Goal: Task Accomplishment & Management: Use online tool/utility

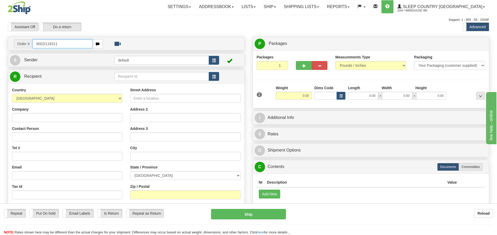
type input "9002I118311"
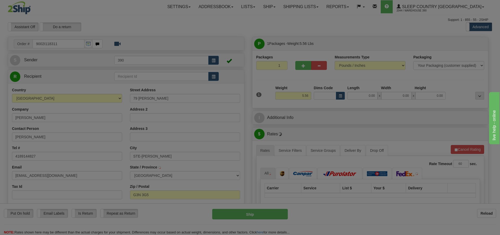
type input "STE-CATHERINE-DE-LA-J-CARTIER"
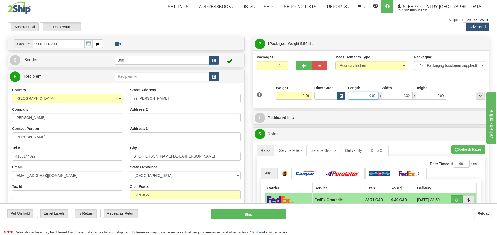
click at [375, 96] on input "0.00" at bounding box center [363, 96] width 30 height 8
type input "7.00"
click at [405, 96] on input "0.00" at bounding box center [397, 96] width 30 height 8
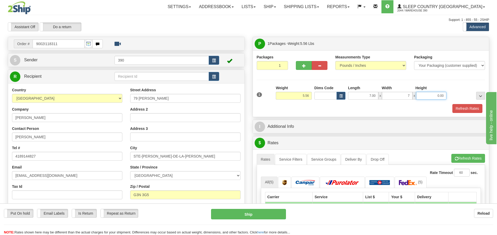
type input "7.00"
click at [438, 97] on input "0.00" at bounding box center [431, 96] width 30 height 8
type input "8.00"
click at [472, 107] on button "Refresh Rates" at bounding box center [467, 108] width 30 height 9
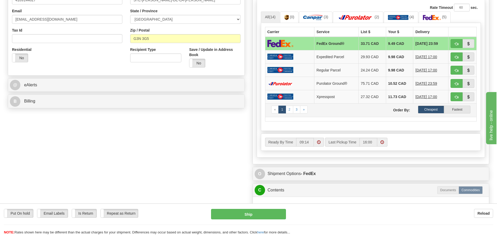
scroll to position [156, 0]
click at [431, 108] on label "Cheapest" at bounding box center [431, 109] width 26 height 8
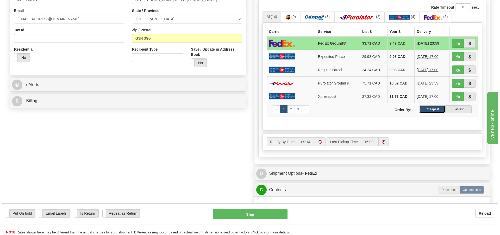
scroll to position [209, 0]
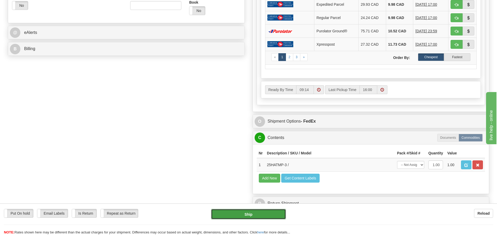
click at [248, 214] on button "Ship" at bounding box center [248, 214] width 75 height 10
type input "92"
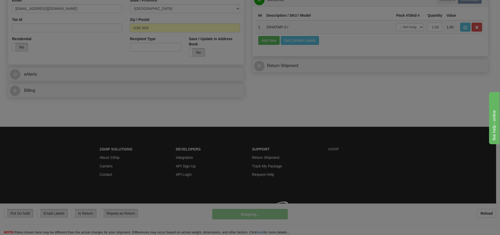
scroll to position [174, 0]
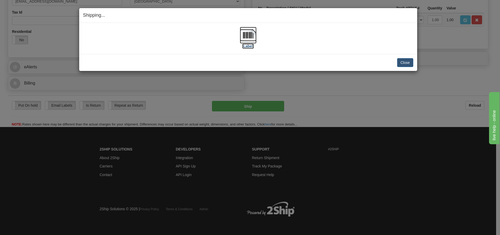
click at [247, 34] on img at bounding box center [248, 35] width 17 height 17
click at [406, 62] on button "Close" at bounding box center [405, 62] width 16 height 9
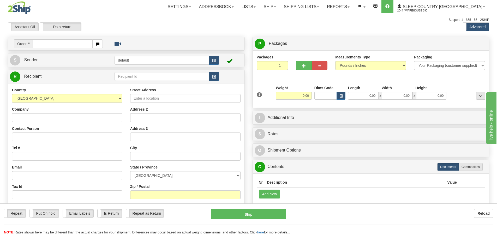
click at [58, 44] on input "text" at bounding box center [63, 43] width 60 height 9
type input "9002I117786"
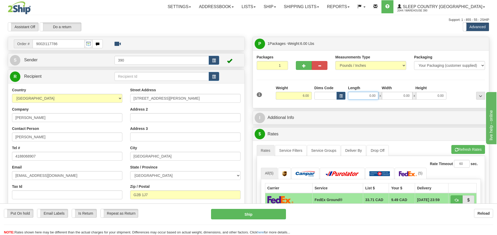
click at [365, 97] on input "0.00" at bounding box center [363, 96] width 30 height 8
type input "5.00"
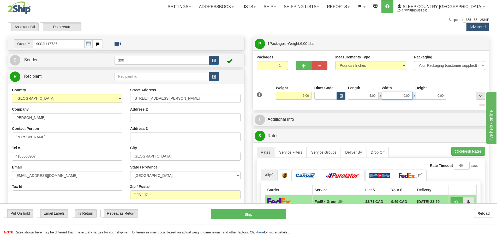
click at [408, 96] on input "0.00" at bounding box center [397, 96] width 30 height 8
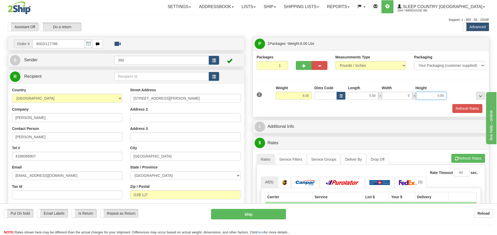
type input "5.00"
click at [417, 95] on input "0.00" at bounding box center [431, 96] width 30 height 8
type input "14.00"
click at [465, 107] on button "Refresh Rates" at bounding box center [467, 108] width 30 height 9
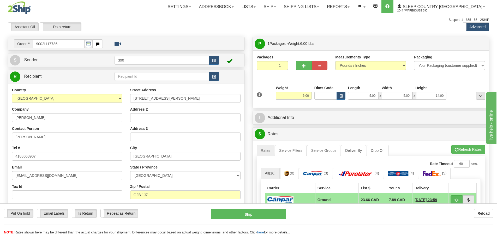
scroll to position [1, 0]
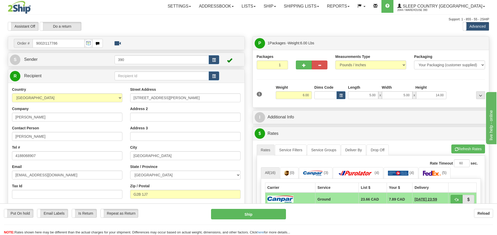
click at [345, 225] on hr at bounding box center [248, 224] width 489 height 0
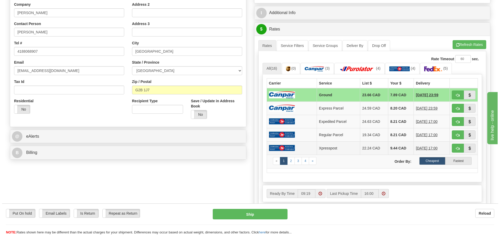
scroll to position [157, 0]
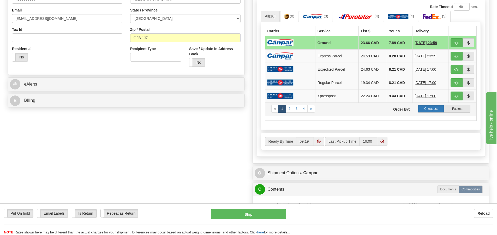
click at [432, 108] on label "Cheapest" at bounding box center [431, 109] width 26 height 8
click at [251, 212] on button "Ship" at bounding box center [248, 214] width 75 height 10
type input "1"
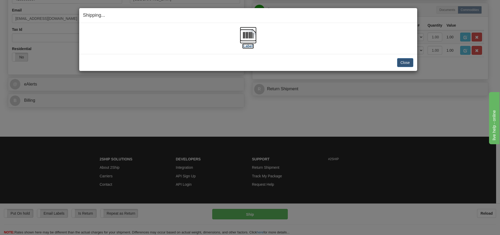
click at [247, 36] on img at bounding box center [248, 35] width 17 height 17
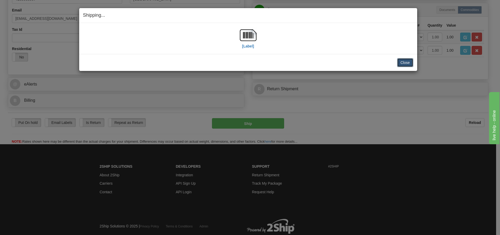
click at [409, 63] on button "Close" at bounding box center [405, 62] width 16 height 9
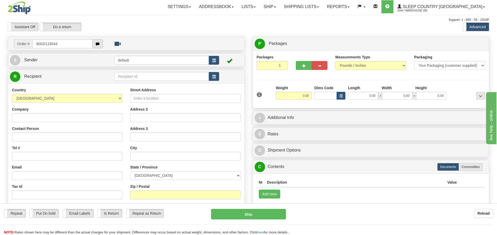
type input "9002I118044"
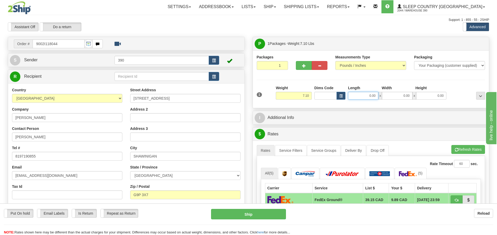
click at [360, 95] on input "0.00" at bounding box center [363, 96] width 30 height 8
type input "50.00"
click at [389, 95] on input "0.00" at bounding box center [397, 96] width 30 height 8
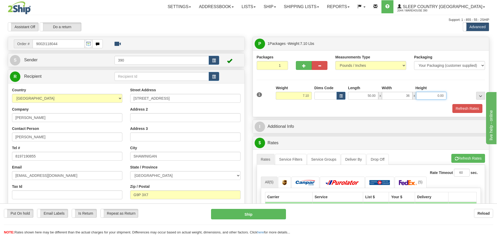
type input "36.00"
click at [418, 95] on input "0.00" at bounding box center [431, 96] width 30 height 8
type input "6.00"
click at [463, 108] on button "Refresh Rates" at bounding box center [467, 108] width 30 height 9
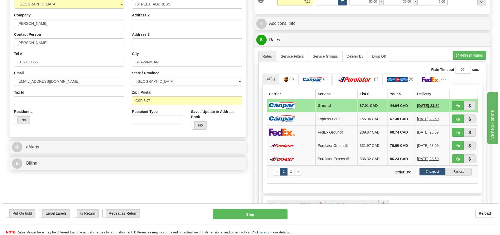
scroll to position [156, 0]
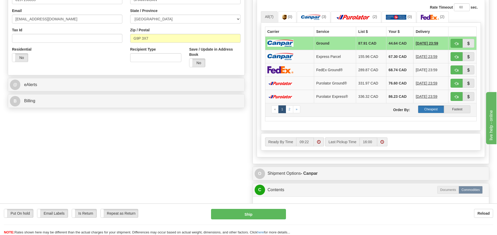
click at [430, 110] on label "Cheapest" at bounding box center [431, 109] width 26 height 8
click at [430, 107] on label "Cheapest" at bounding box center [431, 109] width 26 height 8
click at [258, 214] on button "Ship" at bounding box center [248, 214] width 75 height 10
type input "1"
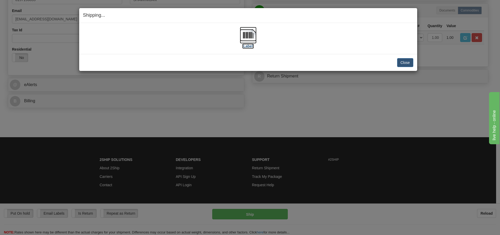
click at [249, 34] on img at bounding box center [248, 35] width 17 height 17
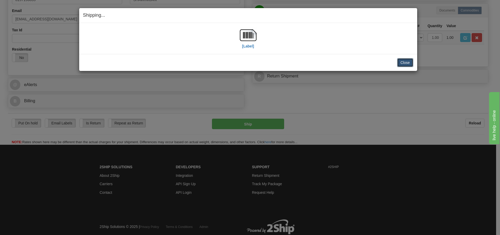
click at [406, 60] on button "Close" at bounding box center [405, 62] width 16 height 9
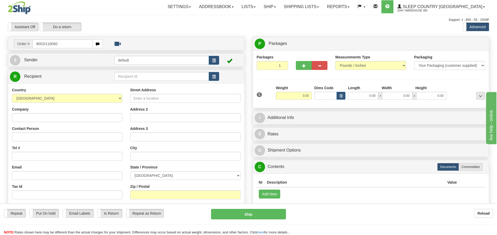
type input "9002I118060"
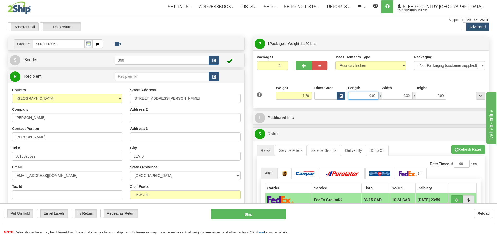
click at [375, 97] on input "0.00" at bounding box center [363, 96] width 30 height 8
type input "8.00"
click at [395, 97] on input "0.00" at bounding box center [397, 96] width 30 height 8
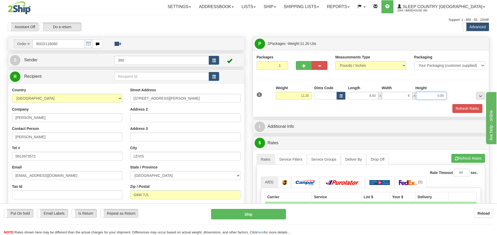
type input "8.00"
click at [436, 97] on input "0.00" at bounding box center [431, 96] width 30 height 8
type input "18.00"
click at [466, 107] on button "Refresh Rates" at bounding box center [467, 108] width 30 height 9
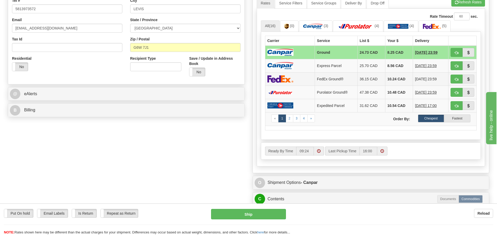
scroll to position [156, 0]
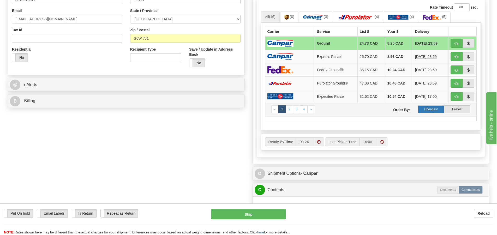
click at [431, 108] on label "Cheapest" at bounding box center [431, 109] width 26 height 8
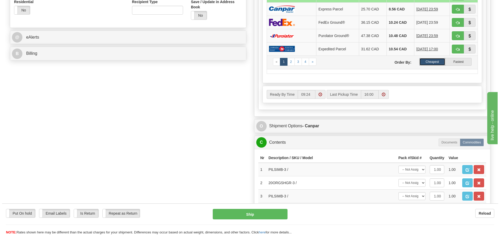
scroll to position [261, 0]
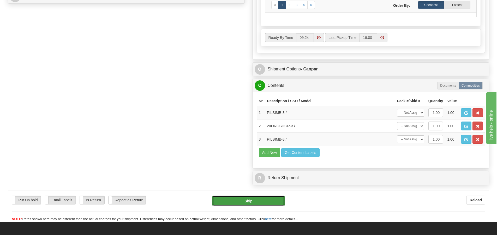
click at [253, 200] on button "Ship" at bounding box center [248, 200] width 72 height 10
type input "1"
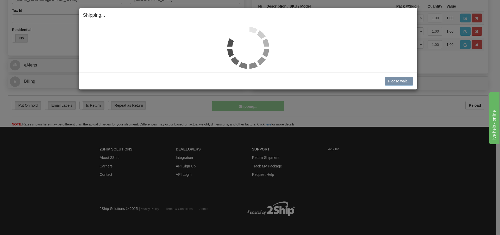
scroll to position [176, 0]
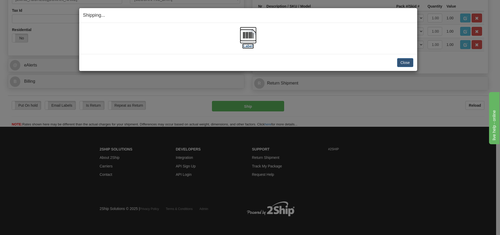
click at [250, 36] on img at bounding box center [248, 35] width 17 height 17
click at [409, 65] on button "Close" at bounding box center [405, 62] width 16 height 9
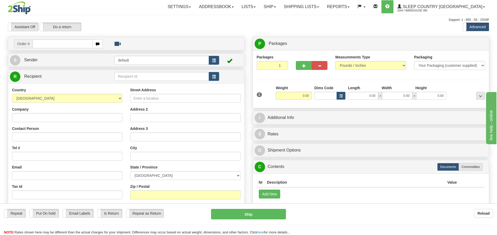
click at [42, 45] on input "text" at bounding box center [63, 43] width 60 height 9
type input "9002I119799"
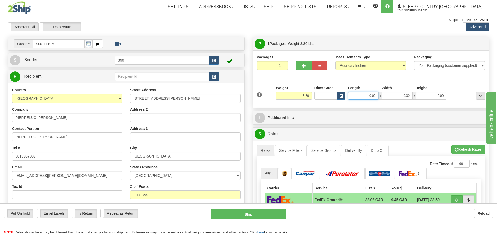
click at [375, 95] on input "0.00" at bounding box center [363, 96] width 30 height 8
type input "7.00"
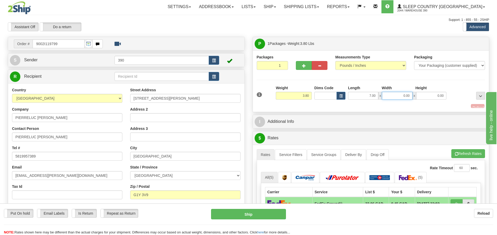
click at [390, 96] on input "0.00" at bounding box center [397, 96] width 30 height 8
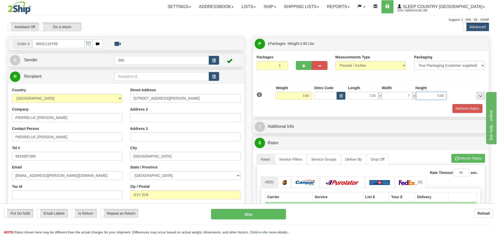
type input "7.00"
click at [436, 95] on input "0.00" at bounding box center [431, 96] width 30 height 8
type input "14.00"
click at [467, 107] on button "Refresh Rates" at bounding box center [467, 108] width 30 height 9
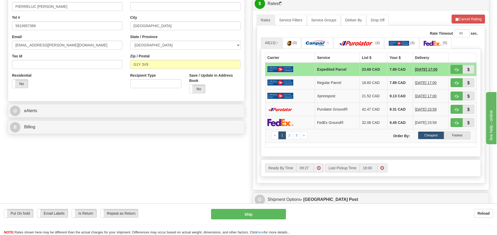
scroll to position [156, 0]
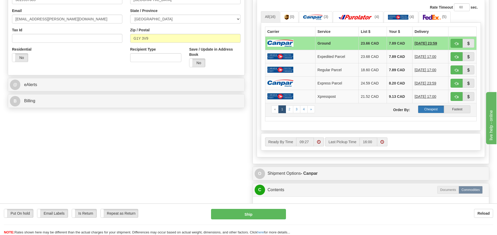
click at [433, 109] on label "Cheapest" at bounding box center [431, 109] width 26 height 8
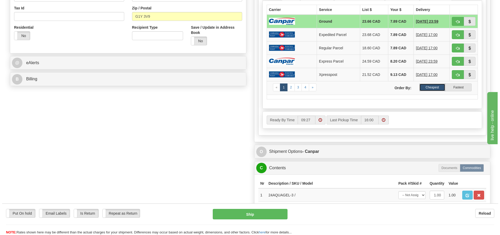
scroll to position [209, 0]
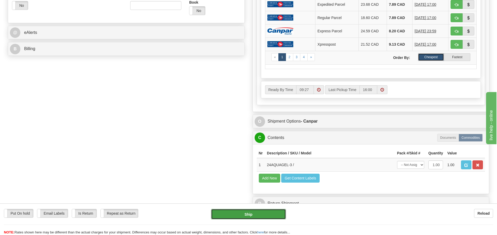
click at [258, 213] on button "Ship" at bounding box center [248, 214] width 75 height 10
type input "1"
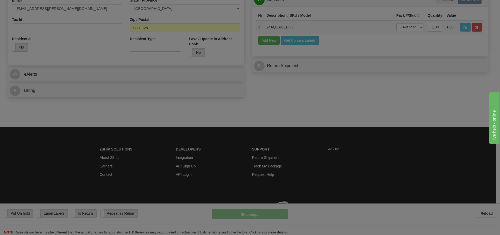
scroll to position [174, 0]
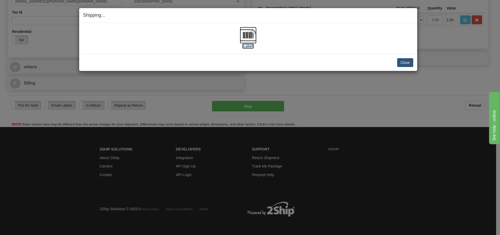
click at [250, 35] on img at bounding box center [248, 35] width 17 height 17
click at [409, 62] on button "Close" at bounding box center [405, 62] width 16 height 9
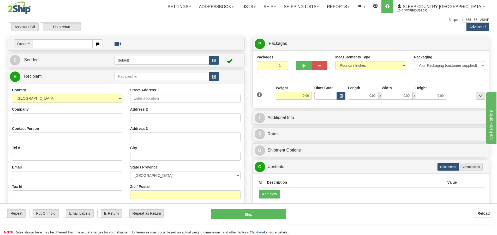
click at [79, 41] on input "text" at bounding box center [63, 43] width 60 height 9
type input "9002I119981"
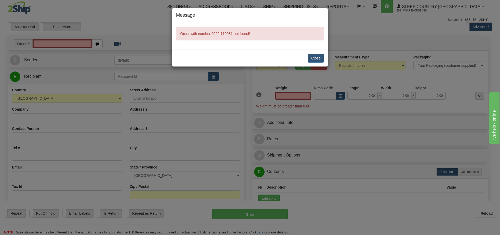
type input "0.00"
click at [319, 57] on button "Close" at bounding box center [316, 58] width 16 height 9
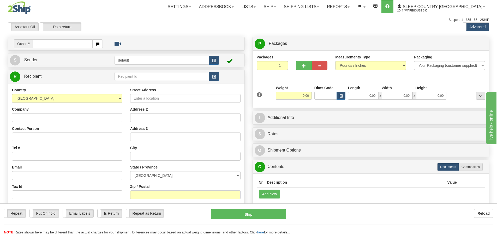
click at [41, 42] on input "text" at bounding box center [63, 43] width 60 height 9
type input "9002I119981"
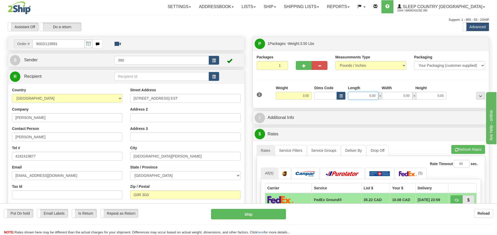
click at [367, 98] on input "0.00" at bounding box center [363, 96] width 30 height 8
type input "3.00"
click at [396, 98] on input "0.00" at bounding box center [397, 96] width 30 height 8
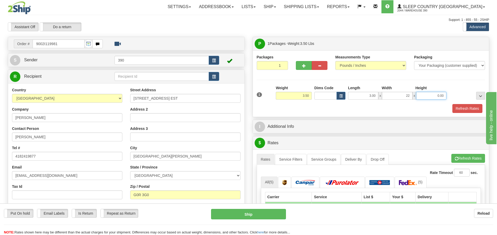
type input "22.00"
click at [430, 97] on input "0.00" at bounding box center [431, 96] width 30 height 8
type input "17.00"
click at [476, 107] on button "Refresh Rates" at bounding box center [467, 108] width 30 height 9
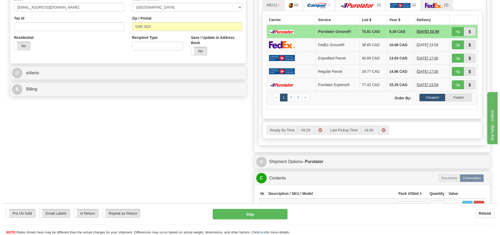
scroll to position [182, 0]
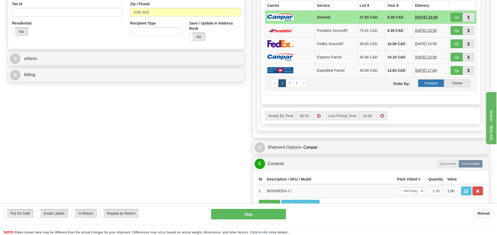
click at [434, 83] on label "Cheapest" at bounding box center [431, 83] width 26 height 8
click at [245, 214] on button "Ship" at bounding box center [248, 214] width 75 height 10
type input "1"
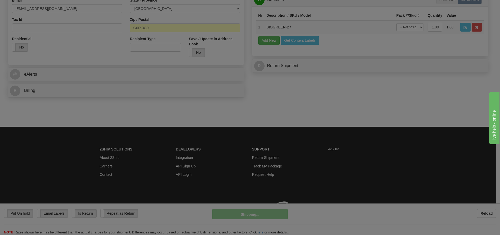
scroll to position [174, 0]
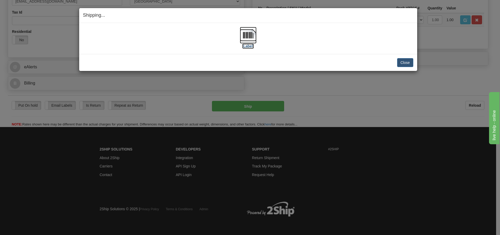
click at [246, 37] on img at bounding box center [248, 35] width 17 height 17
click at [405, 62] on button "Close" at bounding box center [405, 62] width 16 height 9
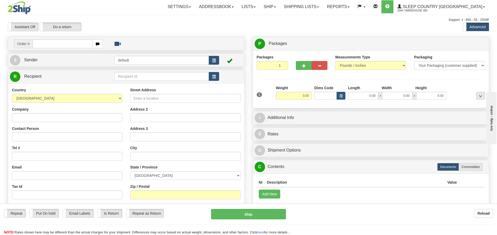
click at [44, 46] on input "text" at bounding box center [63, 43] width 60 height 9
type input "9002I119990"
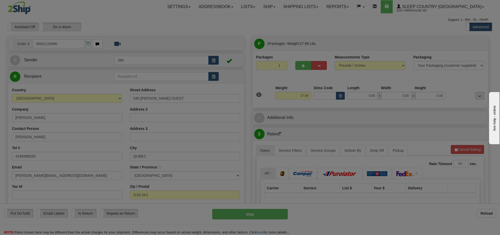
type input "[GEOGRAPHIC_DATA]"
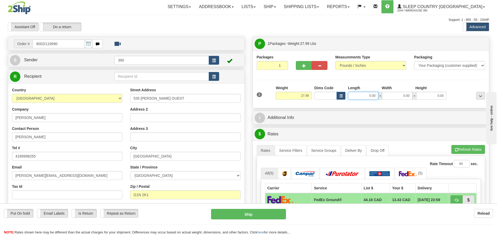
click at [363, 96] on input "0.00" at bounding box center [363, 96] width 30 height 8
type input "18.00"
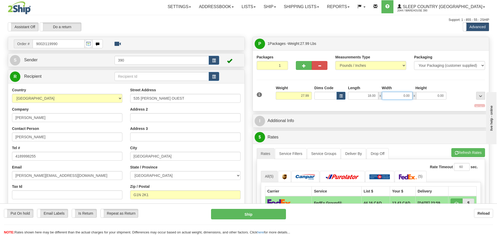
click at [387, 93] on input "0.00" at bounding box center [397, 96] width 30 height 8
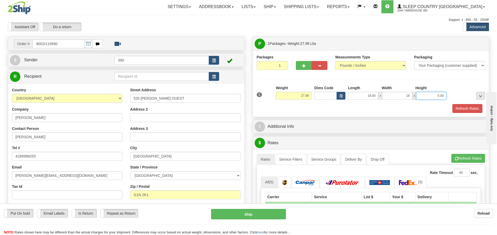
type input "18.00"
click at [423, 97] on input "0.00" at bounding box center [431, 96] width 30 height 8
type input "40.00"
click at [472, 108] on button "Refresh Rates" at bounding box center [467, 108] width 30 height 9
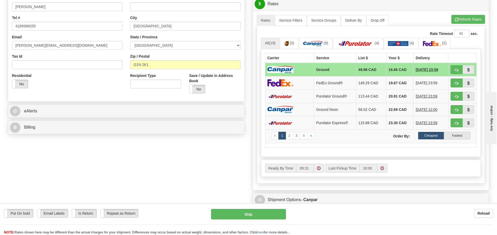
scroll to position [130, 0]
click at [436, 136] on label "Cheapest" at bounding box center [431, 135] width 26 height 8
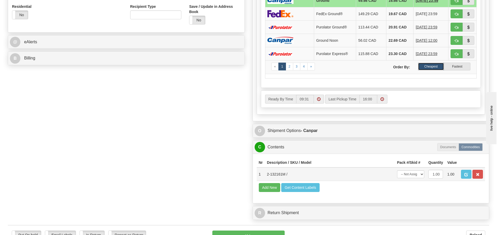
scroll to position [235, 0]
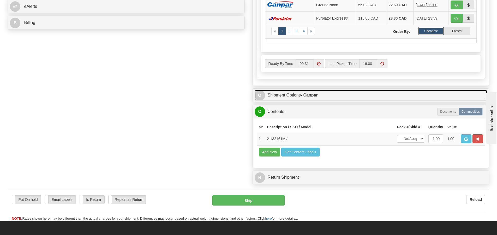
click at [279, 94] on link "O Shipment Options - Canpar" at bounding box center [370, 95] width 232 height 11
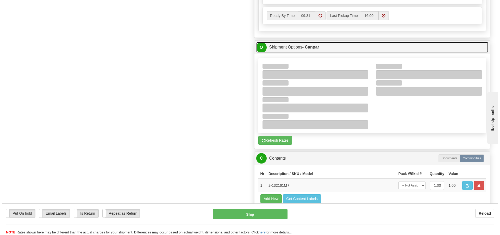
scroll to position [287, 0]
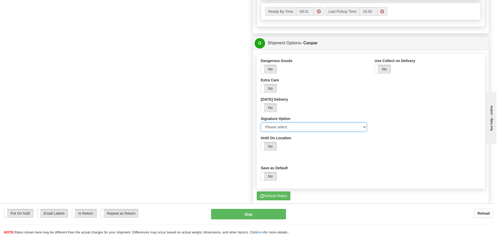
click at [365, 127] on select "Please select No Signature Required Signature Required Adult Signature" at bounding box center [314, 127] width 106 height 9
select select "2"
click at [261, 123] on select "Please select No Signature Required Signature Required Adult Signature" at bounding box center [314, 127] width 106 height 9
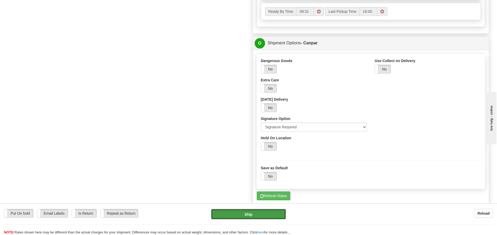
click at [266, 212] on button "Ship" at bounding box center [248, 214] width 75 height 10
type input "1"
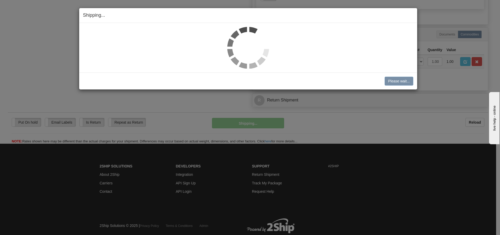
scroll to position [280, 0]
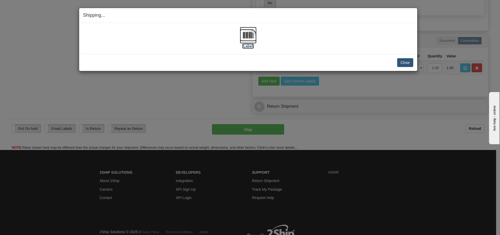
click at [252, 33] on img at bounding box center [248, 35] width 17 height 17
click at [407, 60] on button "Close" at bounding box center [405, 62] width 16 height 9
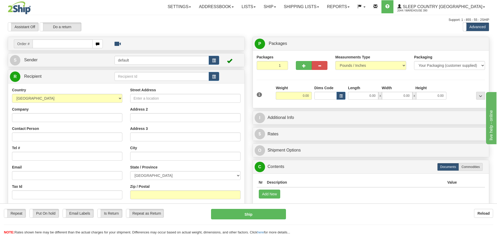
click at [43, 45] on input "text" at bounding box center [63, 43] width 60 height 9
type input "9002I119992"
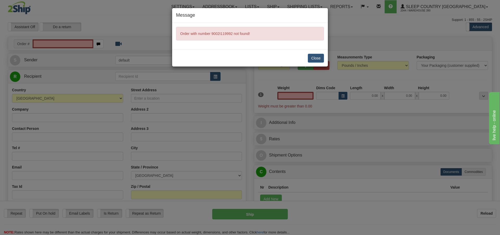
type input "0.00"
click at [314, 57] on button "Close" at bounding box center [316, 58] width 16 height 9
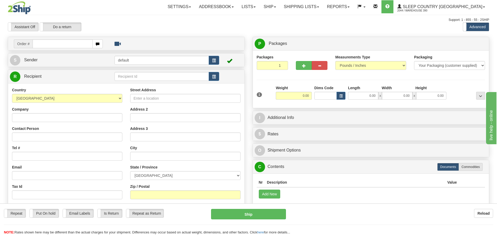
click at [56, 42] on input "text" at bounding box center [63, 43] width 60 height 9
type input "9002I119992"
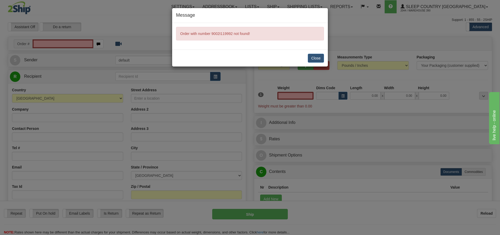
type input "0.00"
click at [317, 57] on button "Close" at bounding box center [316, 58] width 16 height 9
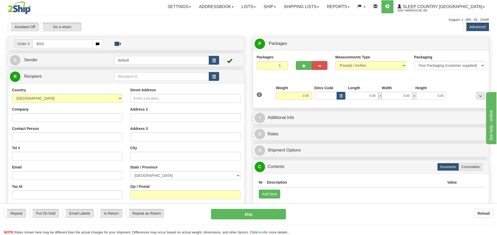
type input "9002"
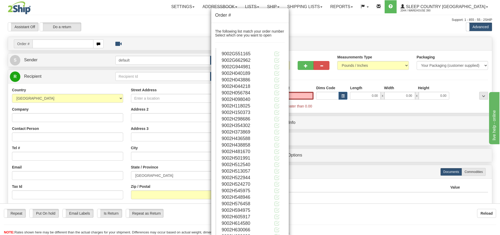
type input "0.00"
click at [197, 32] on div "Order # The following list match your order number Select which one you want to…" at bounding box center [250, 117] width 500 height 235
click at [84, 43] on div "Order # The following list match your order number Select which one you want to…" at bounding box center [250, 117] width 500 height 235
click at [75, 44] on div "Order # The following list match your order number Select which one you want to…" at bounding box center [250, 117] width 500 height 235
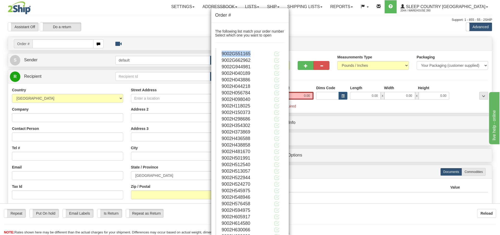
click at [75, 44] on div "Order # The following list match your order number Select which one you want to…" at bounding box center [250, 117] width 500 height 235
click at [37, 45] on div "Order # The following list match your order number Select which one you want to…" at bounding box center [250, 117] width 500 height 235
click at [38, 44] on div "Order # The following list match your order number Select which one you want to…" at bounding box center [250, 117] width 500 height 235
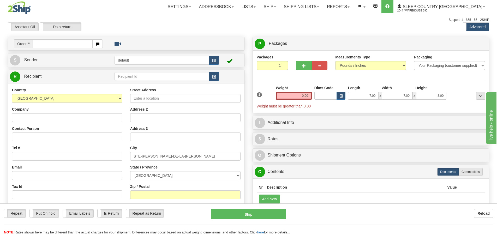
click at [49, 46] on input "text" at bounding box center [63, 43] width 60 height 9
type input "9002I119992"
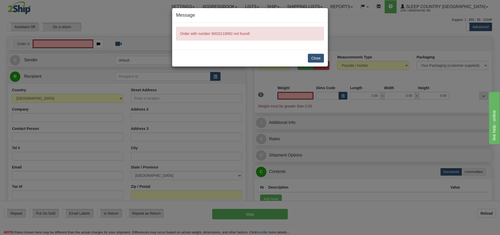
type input "0.00"
click at [319, 59] on button "Close" at bounding box center [316, 58] width 16 height 9
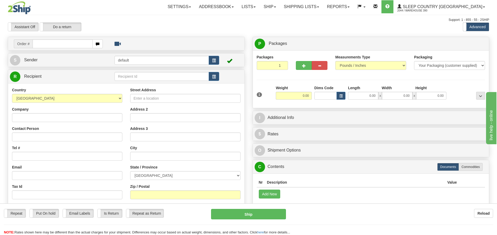
click at [50, 42] on input "text" at bounding box center [63, 43] width 60 height 9
click at [58, 46] on input "text" at bounding box center [63, 43] width 60 height 9
type input "9002I119992"
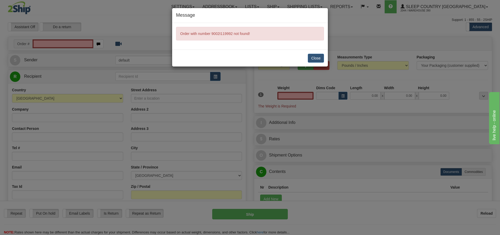
type input "0.00"
click at [317, 60] on button "Close" at bounding box center [316, 58] width 16 height 9
